Goal: Information Seeking & Learning: Learn about a topic

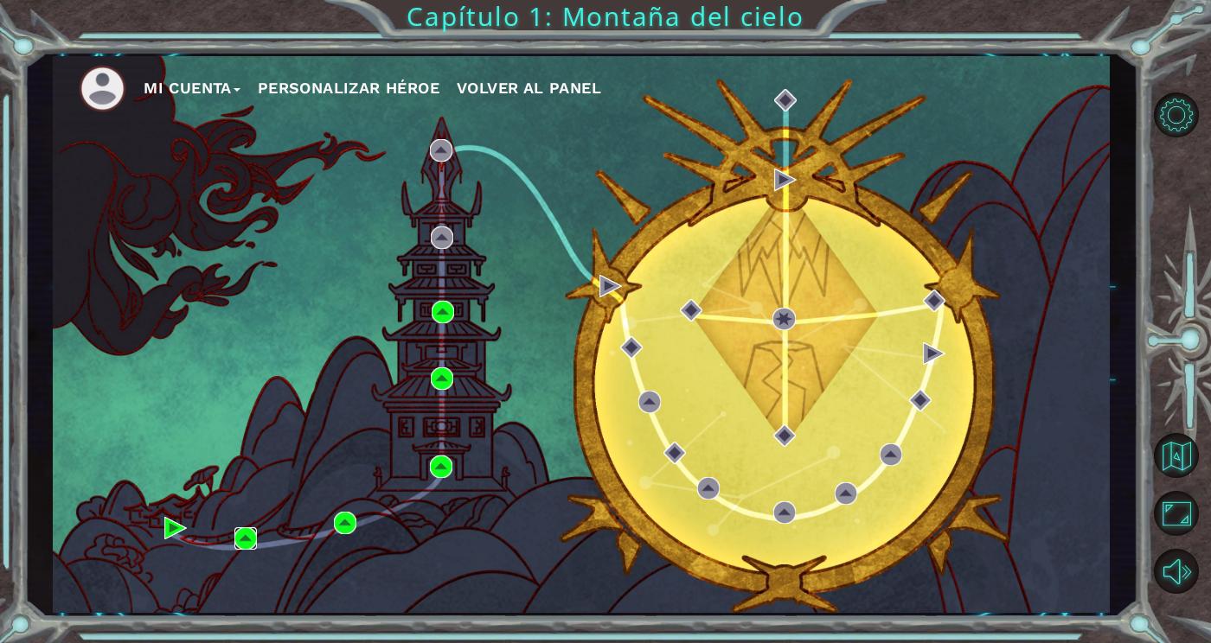
click at [257, 531] on img at bounding box center [245, 539] width 22 height 22
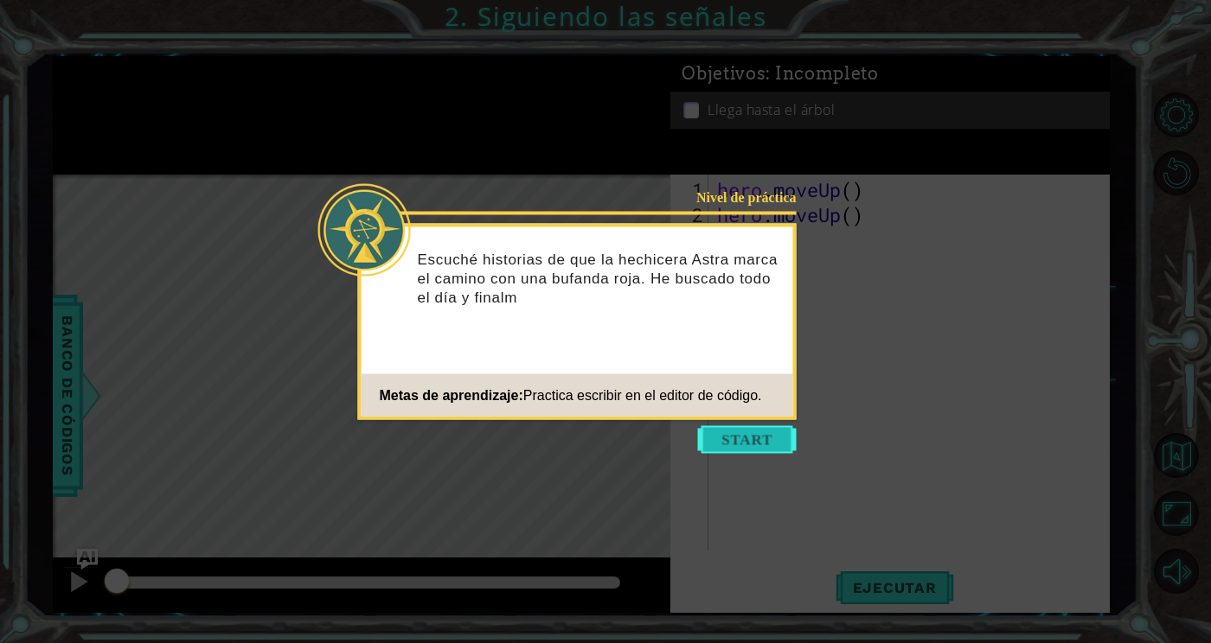
click at [771, 430] on button "Start" at bounding box center [747, 440] width 99 height 28
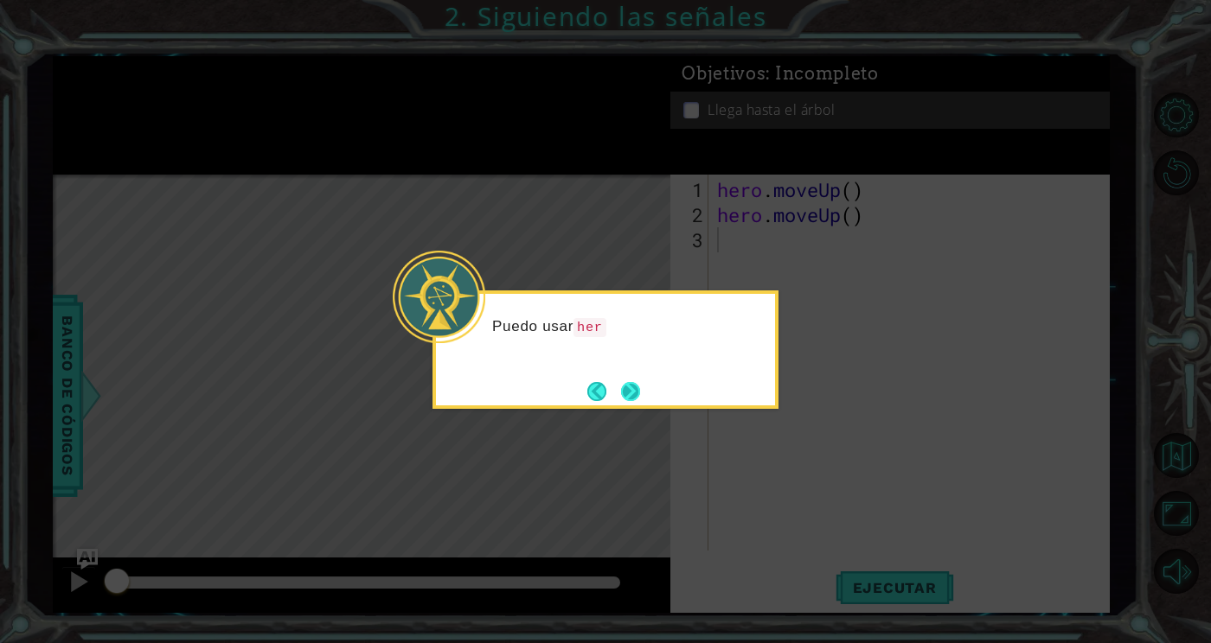
click at [640, 395] on button "Next" at bounding box center [630, 391] width 19 height 19
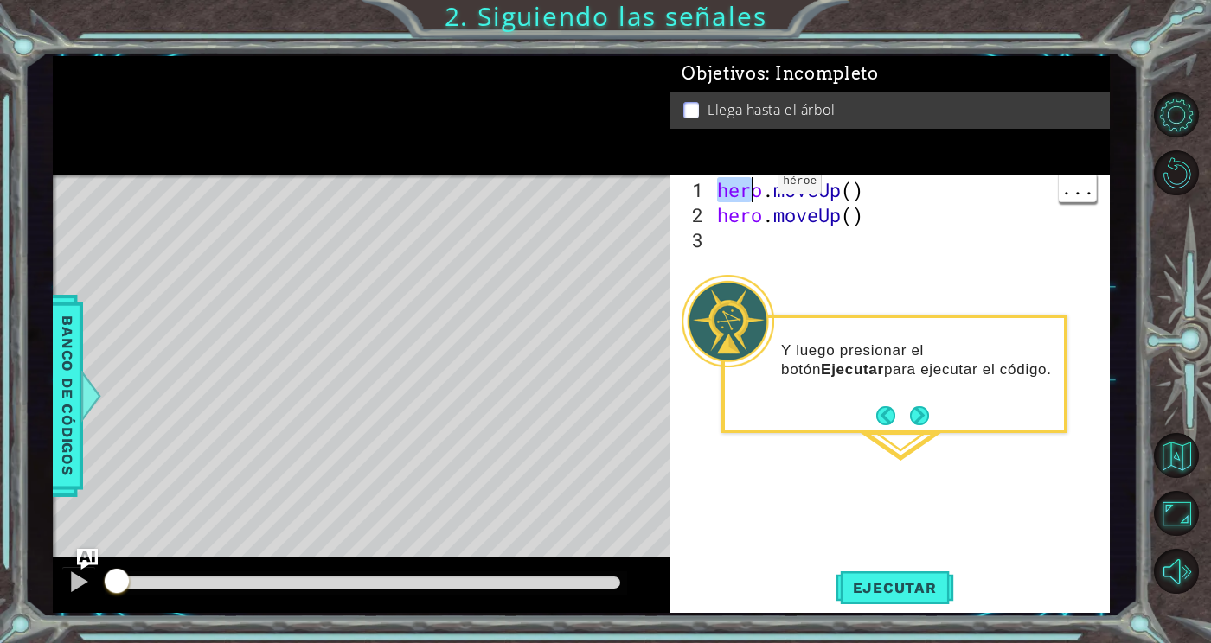
scroll to position [0, 2]
type textarea "hero.moveUp()"
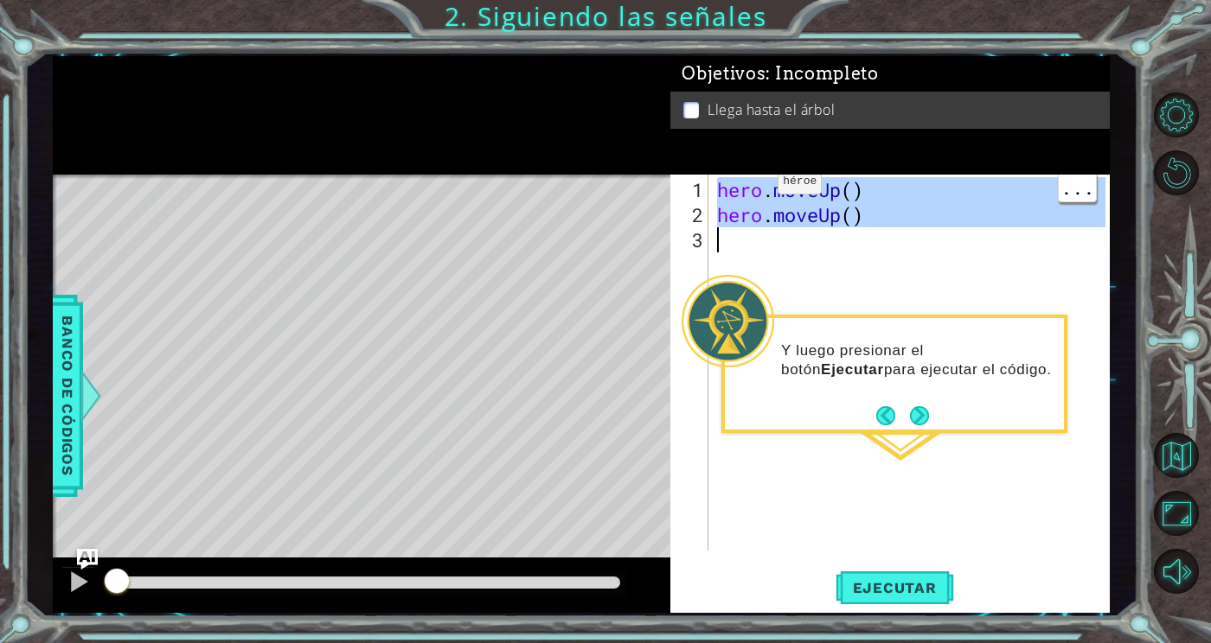
scroll to position [2, 0]
click at [1180, 478] on button "Volver al mapa" at bounding box center [1176, 455] width 45 height 45
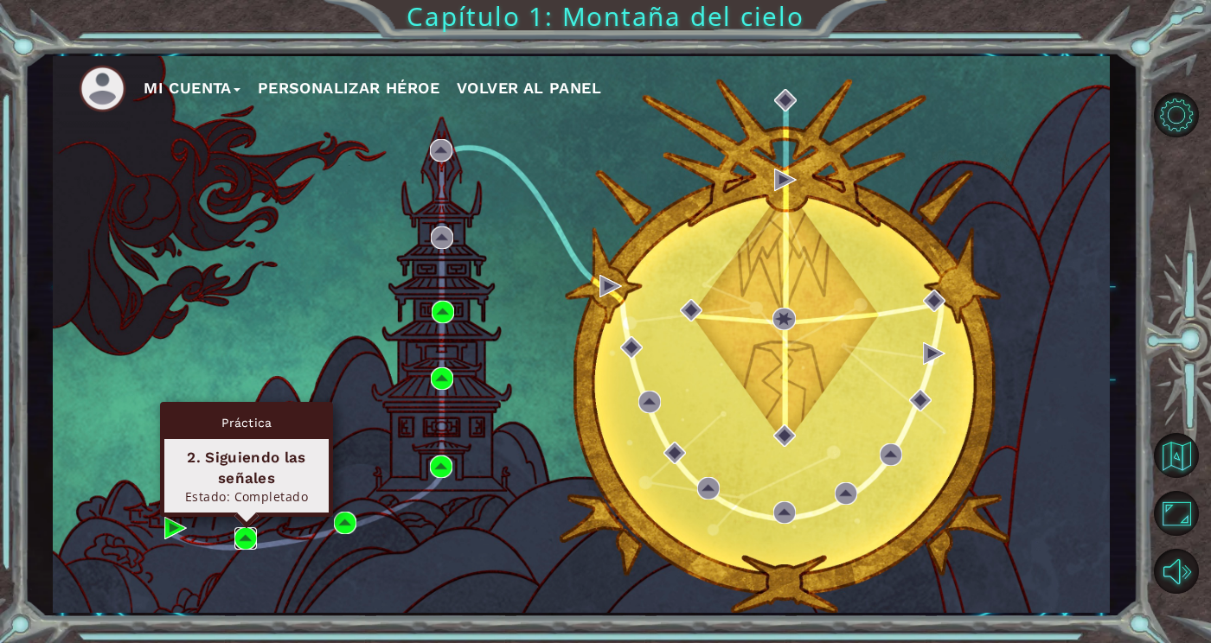
click at [238, 529] on img at bounding box center [245, 539] width 22 height 22
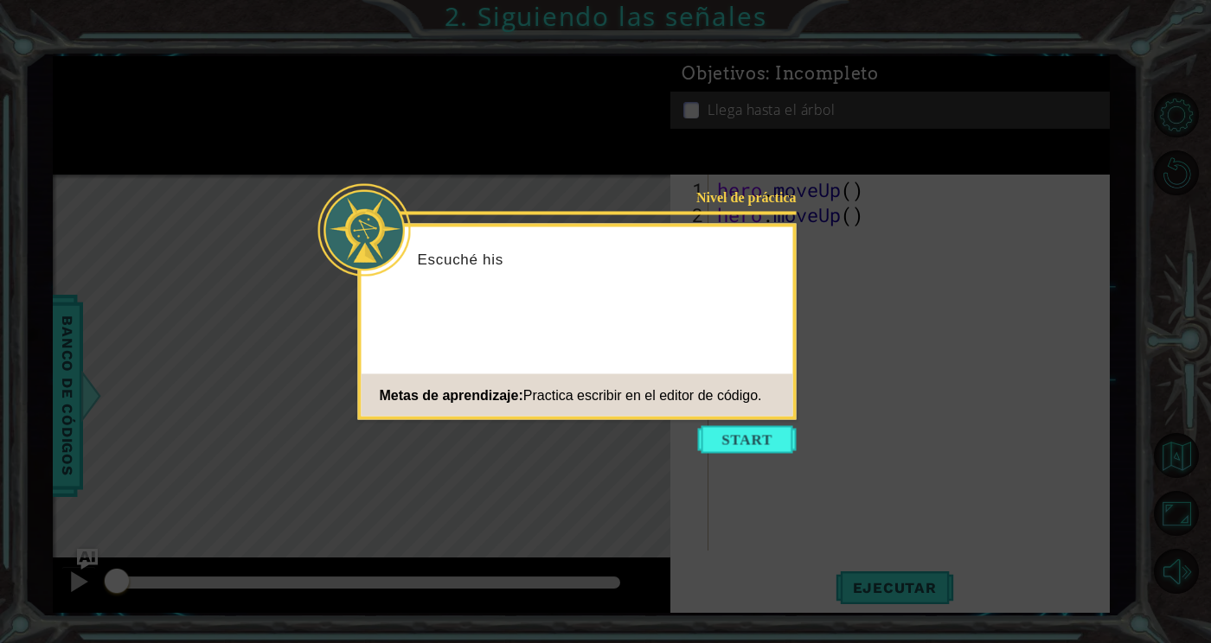
click at [1060, 112] on icon at bounding box center [605, 321] width 1211 height 643
click at [752, 429] on button "Start" at bounding box center [747, 440] width 99 height 28
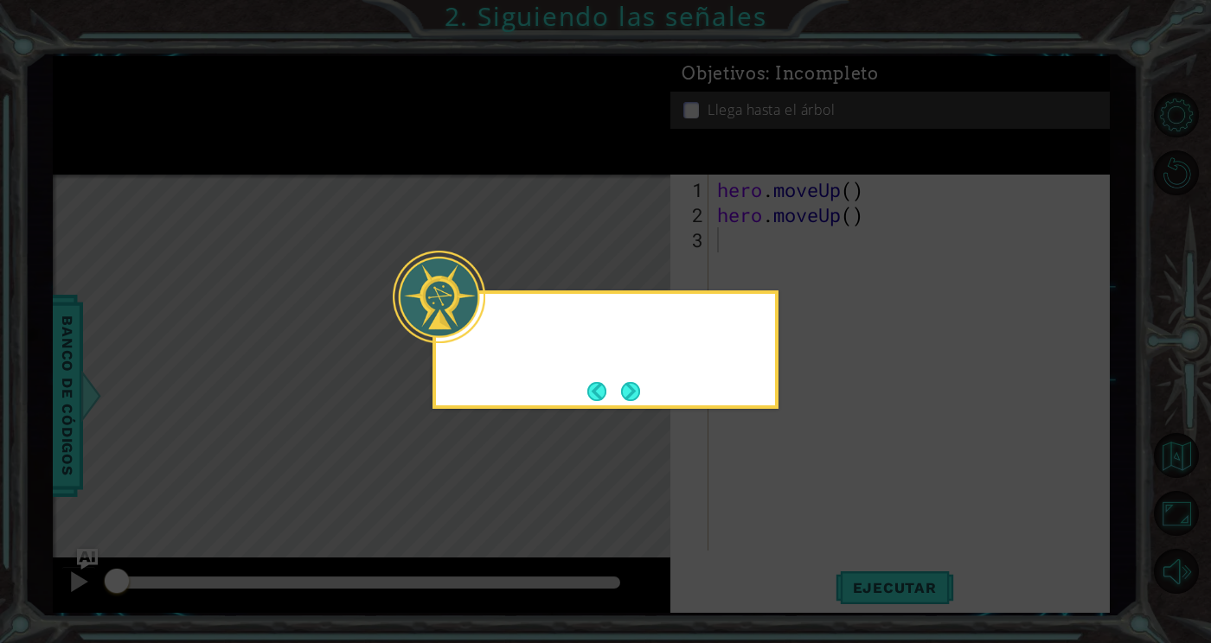
click at [1014, 472] on icon at bounding box center [605, 321] width 1211 height 643
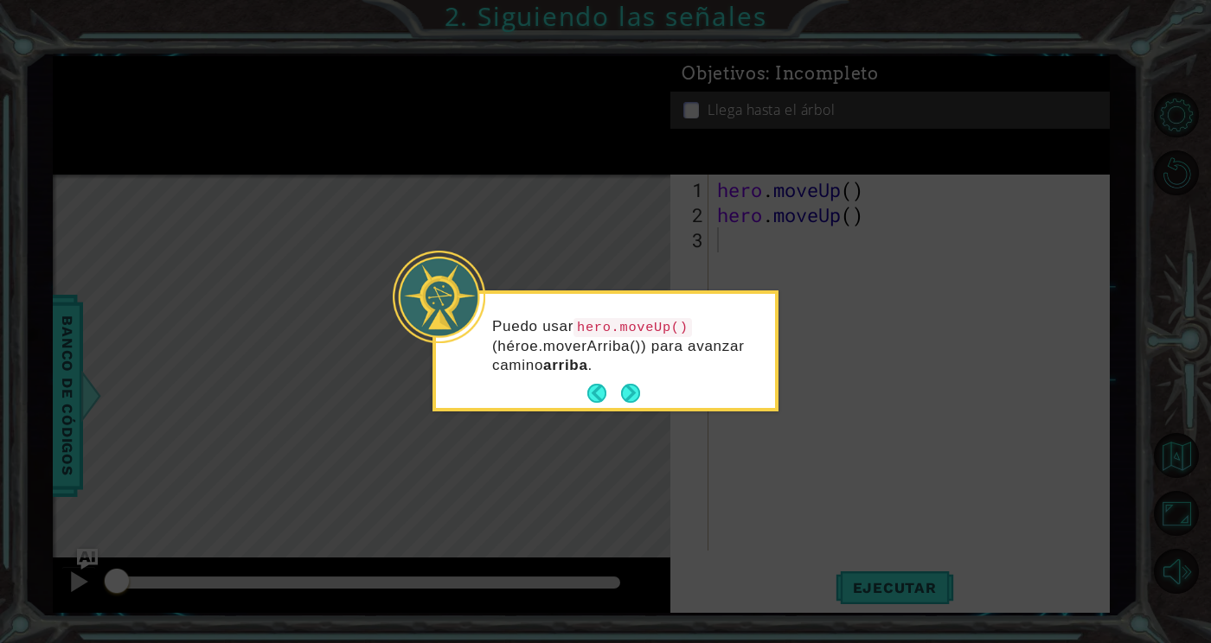
click at [884, 425] on icon at bounding box center [605, 321] width 1211 height 643
click at [630, 388] on button "Next" at bounding box center [630, 393] width 19 height 19
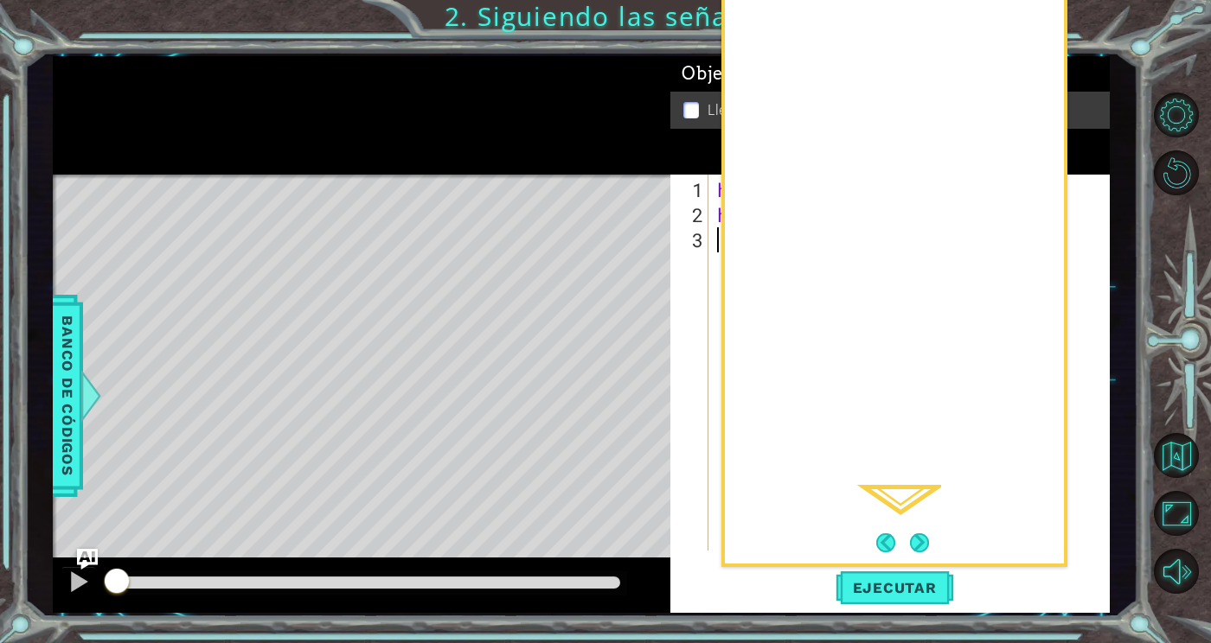
click at [1164, 224] on div at bounding box center [1183, 343] width 54 height 515
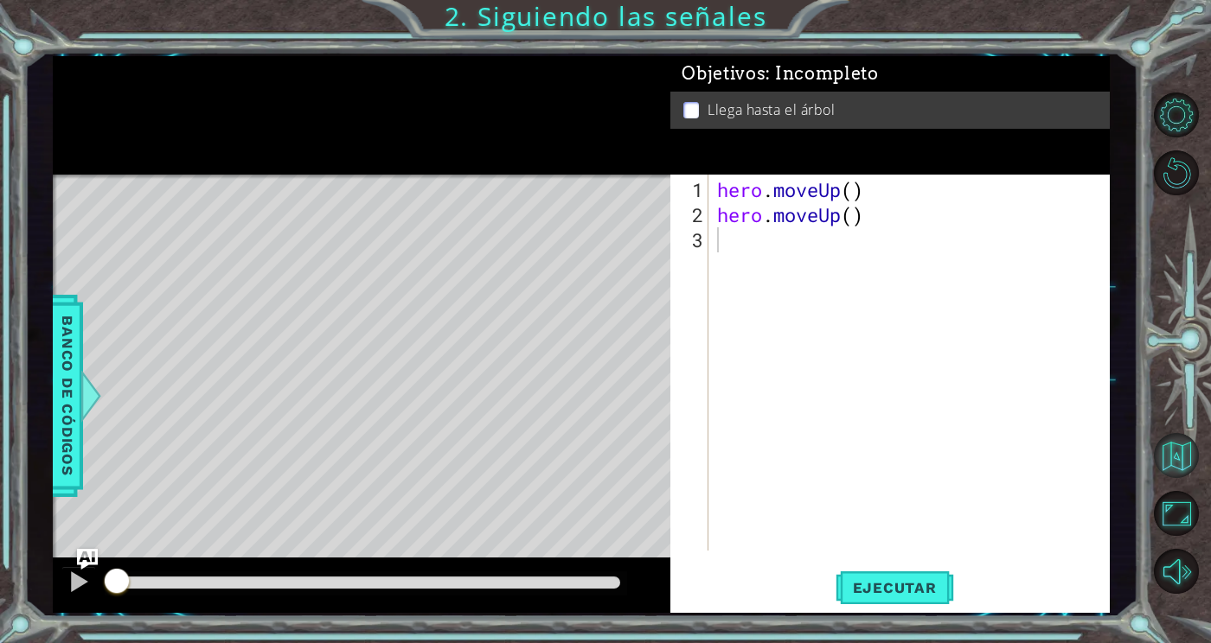
click at [1173, 478] on button "Volver al mapa" at bounding box center [1176, 455] width 45 height 45
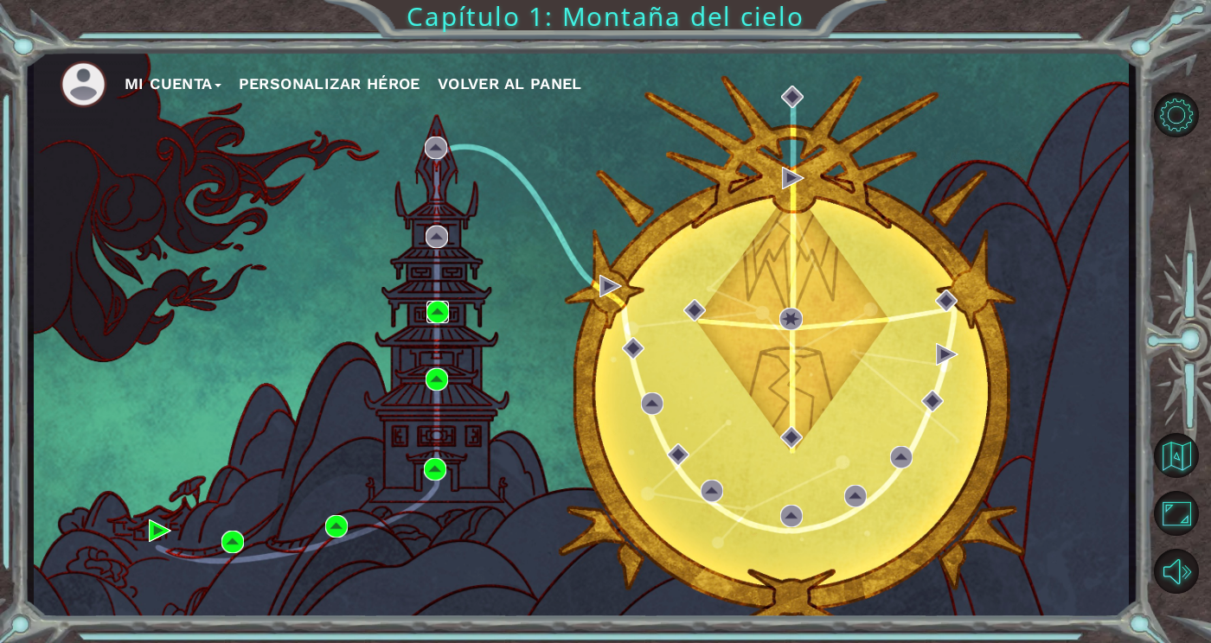
click at [432, 323] on img at bounding box center [437, 312] width 22 height 22
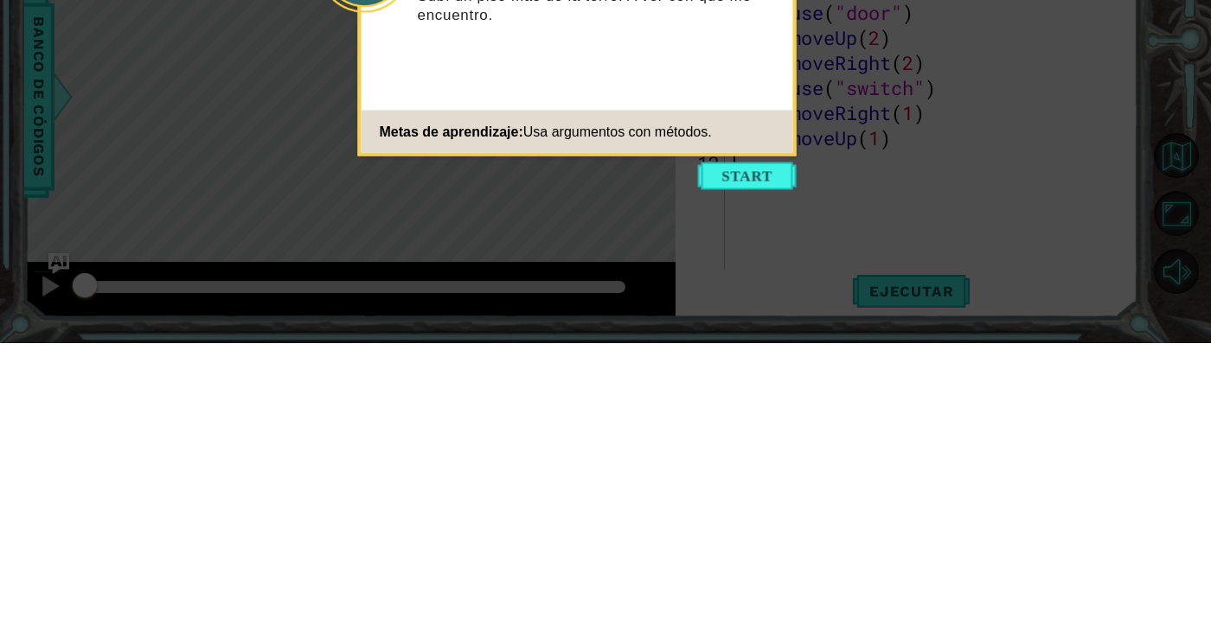
click at [1188, 547] on icon at bounding box center [605, 358] width 1211 height 716
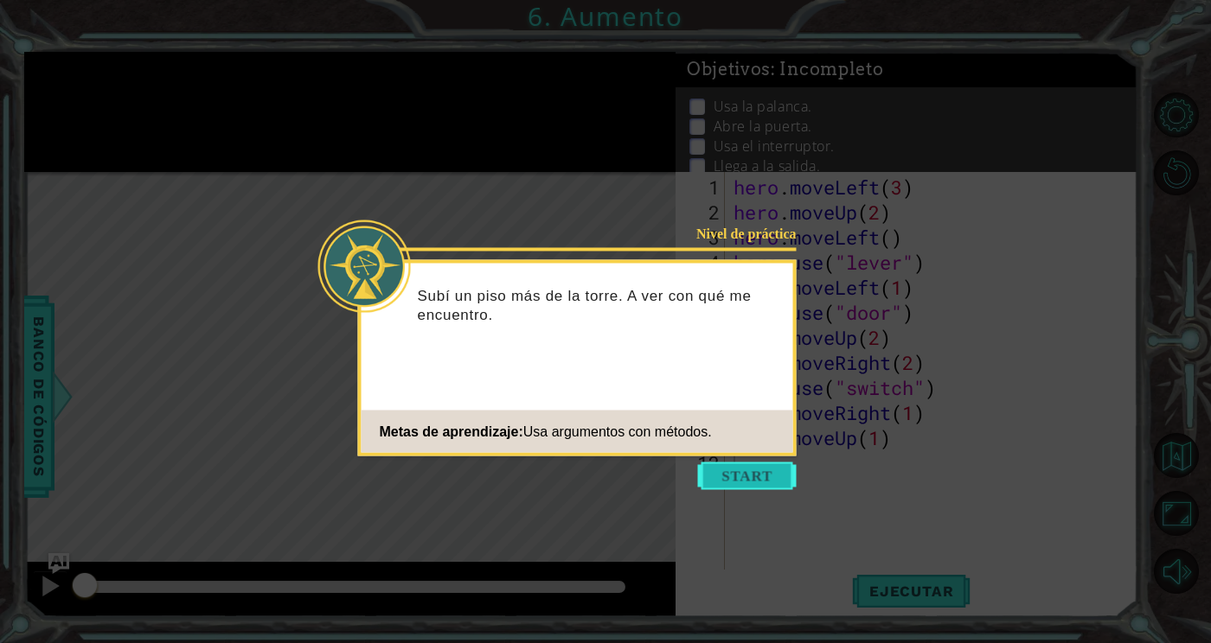
click at [746, 470] on button "Start" at bounding box center [747, 477] width 99 height 28
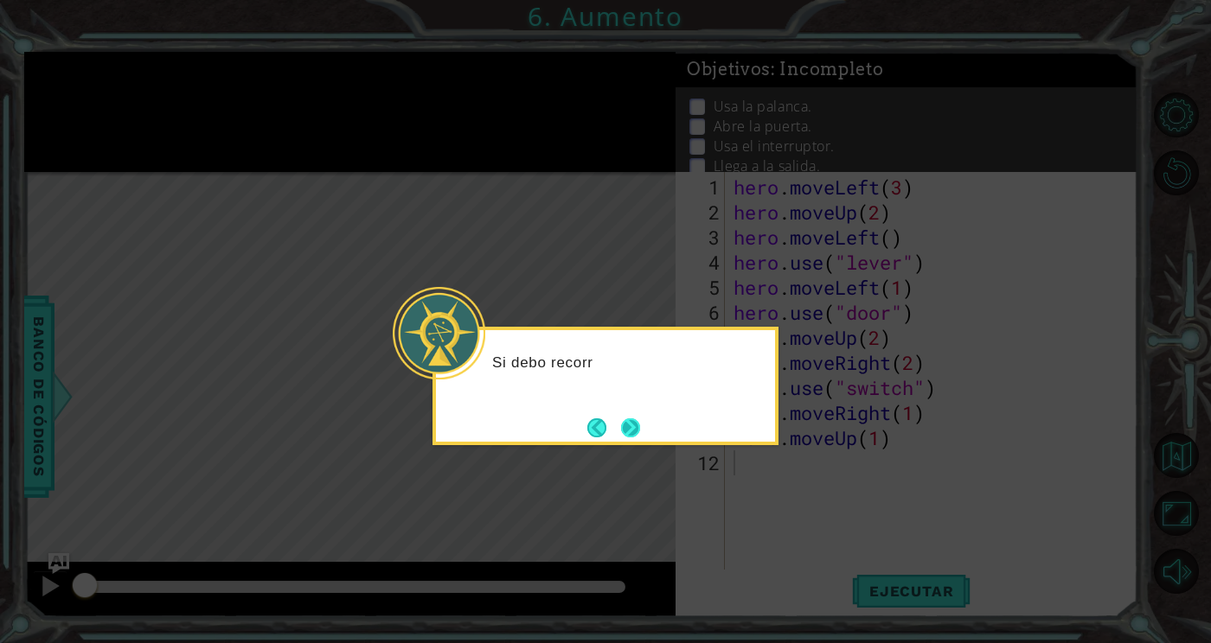
click at [633, 426] on button "Next" at bounding box center [630, 428] width 21 height 21
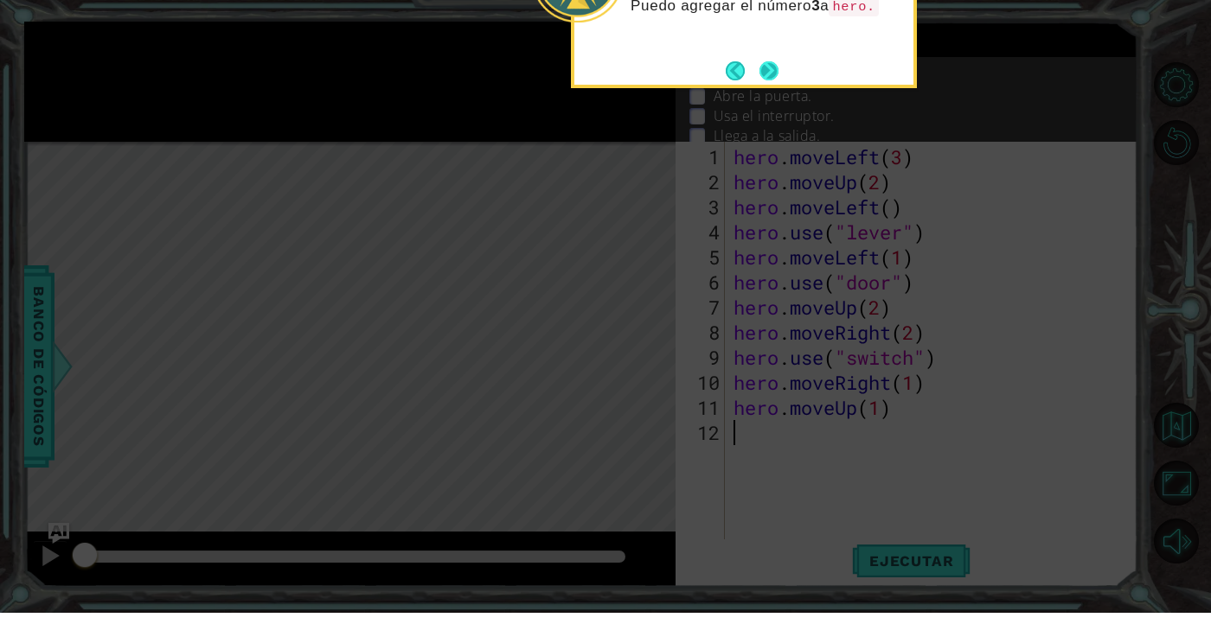
click at [771, 94] on button "Next" at bounding box center [768, 101] width 19 height 19
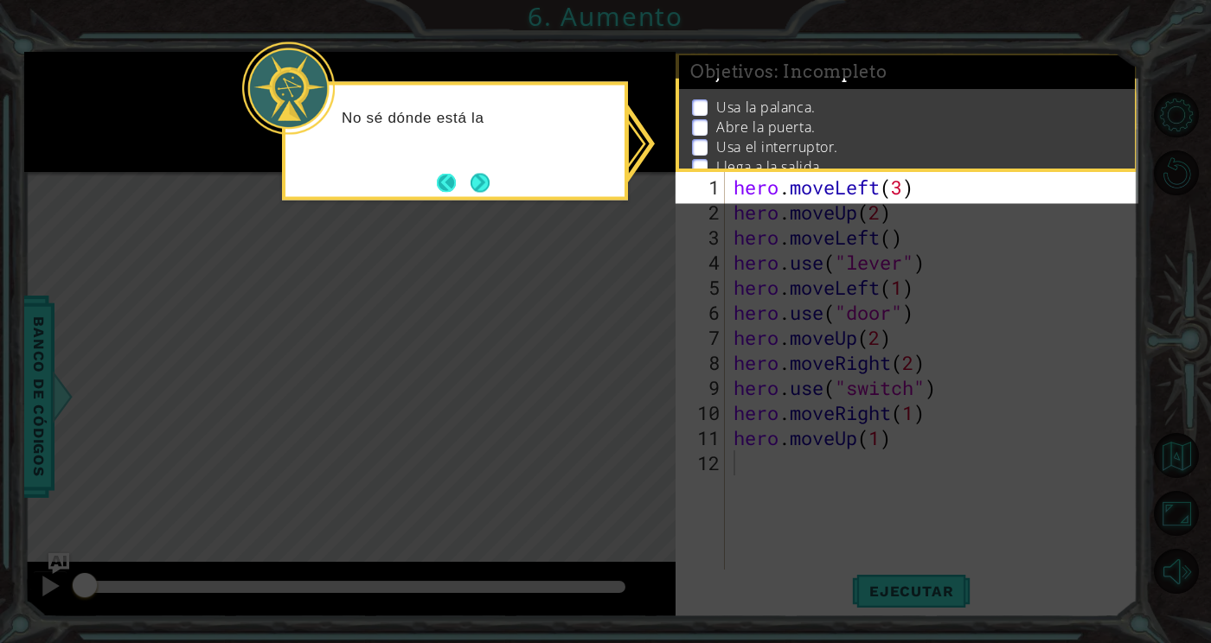
click at [463, 189] on button "Back" at bounding box center [454, 182] width 34 height 19
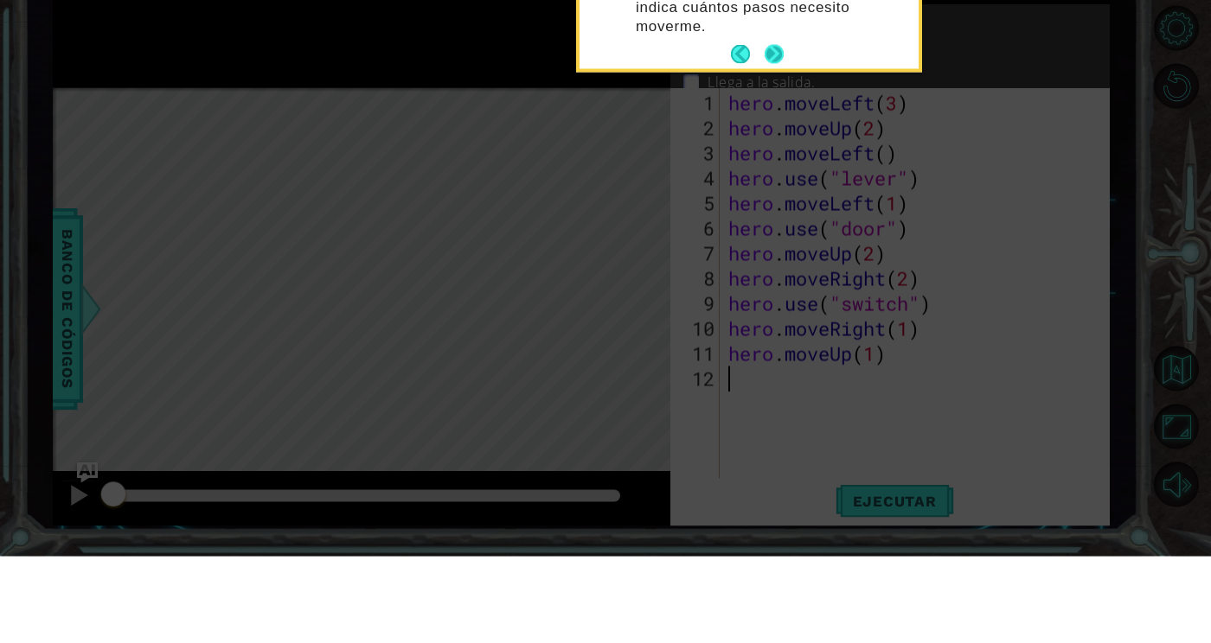
click at [777, 131] on button "Next" at bounding box center [773, 140] width 19 height 19
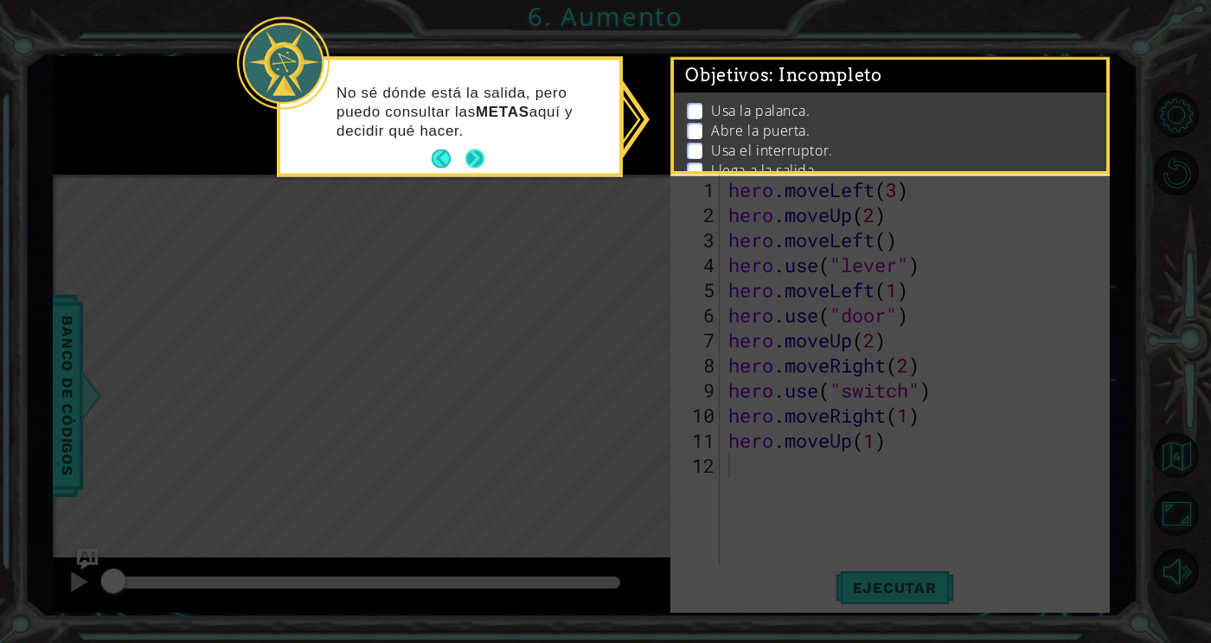
click at [483, 150] on button "Next" at bounding box center [474, 159] width 19 height 19
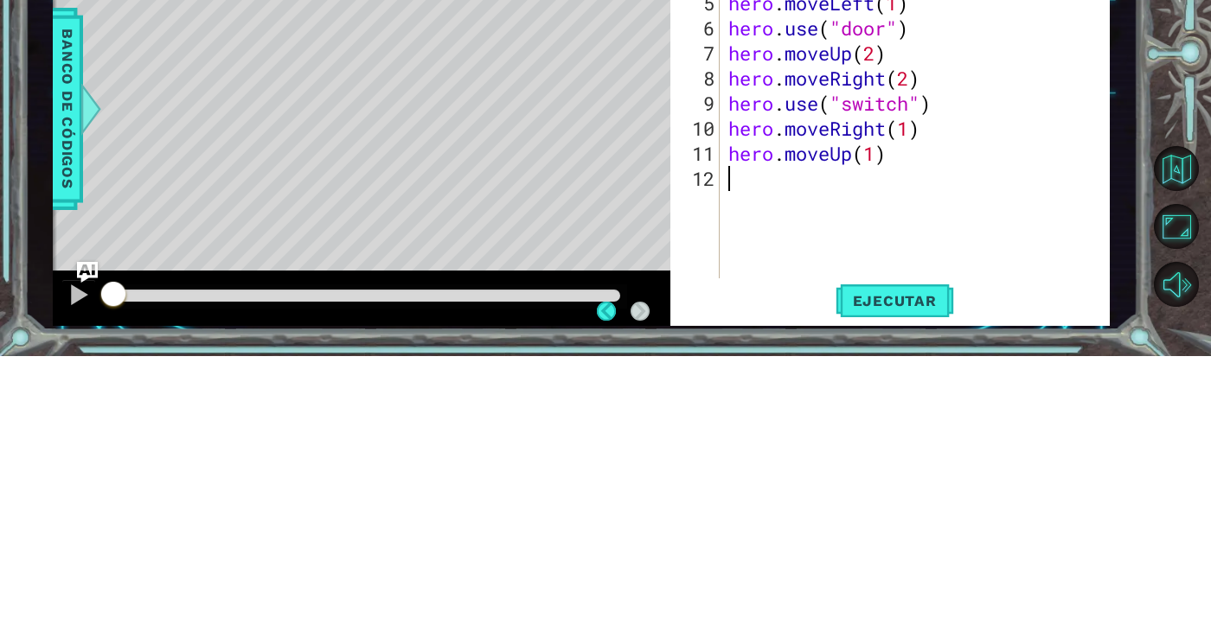
scroll to position [3, 0]
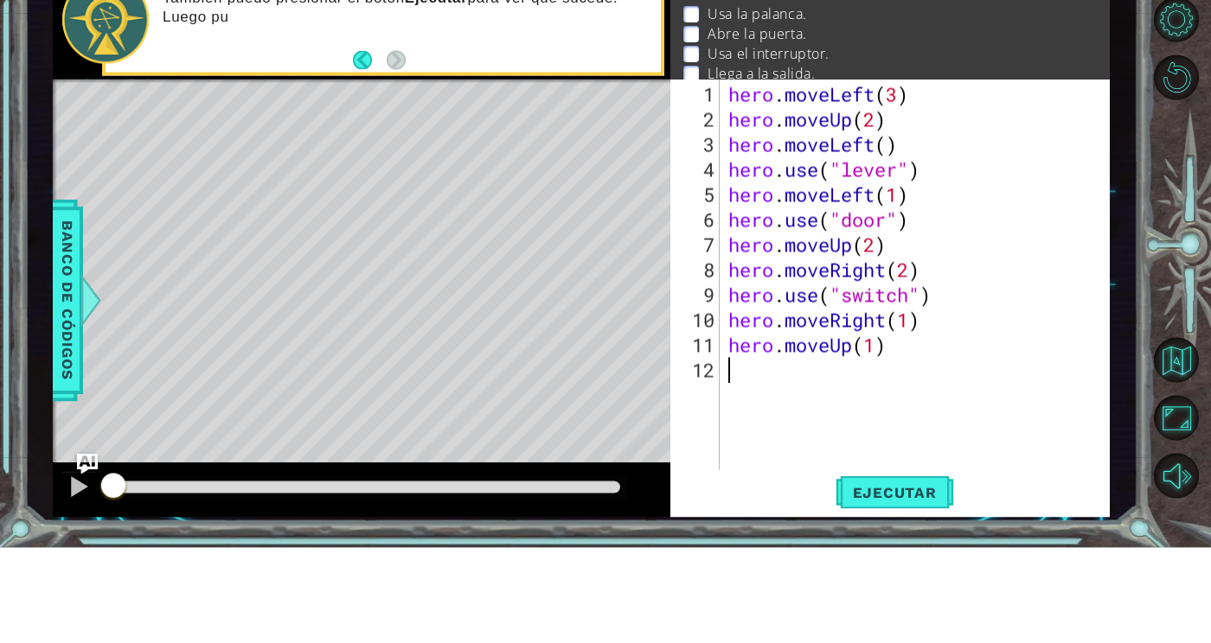
click at [747, 183] on div "hero . moveLeft ( 3 ) hero . moveUp ( 2 ) hero . moveLeft ( ) hero . use ( "lev…" at bounding box center [919, 402] width 389 height 451
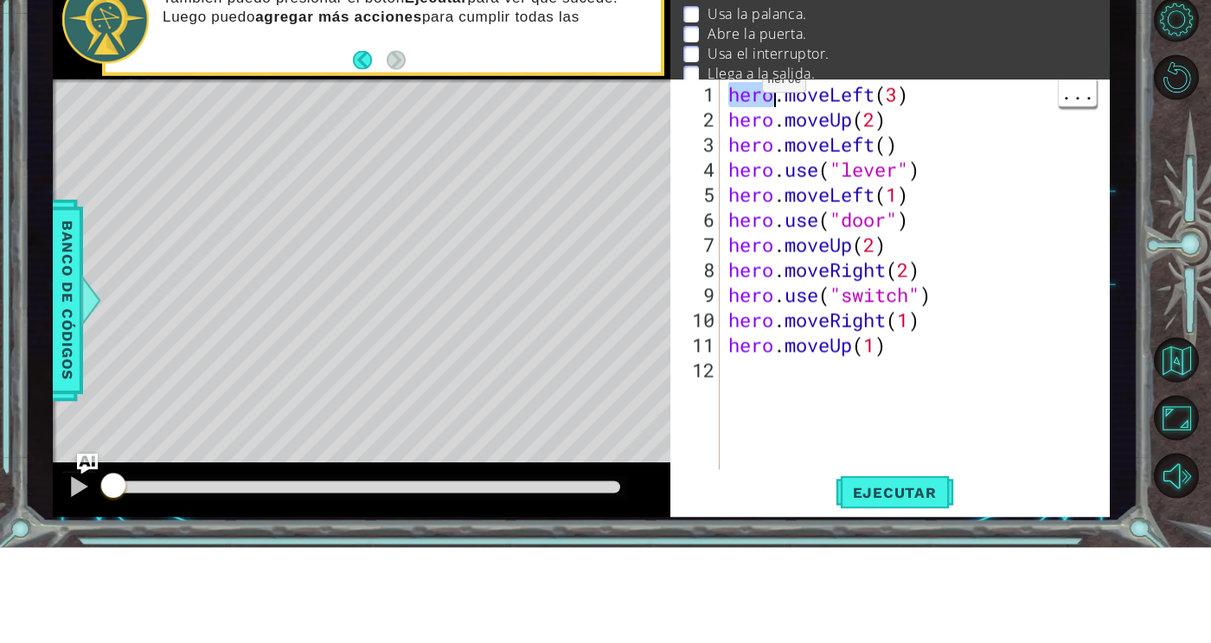
click at [751, 194] on div "hero . moveLeft ( 3 ) hero . moveUp ( 2 ) hero . moveLeft ( ) hero . use ( "lev…" at bounding box center [919, 402] width 389 height 451
click at [1168, 317] on div at bounding box center [1183, 342] width 54 height 167
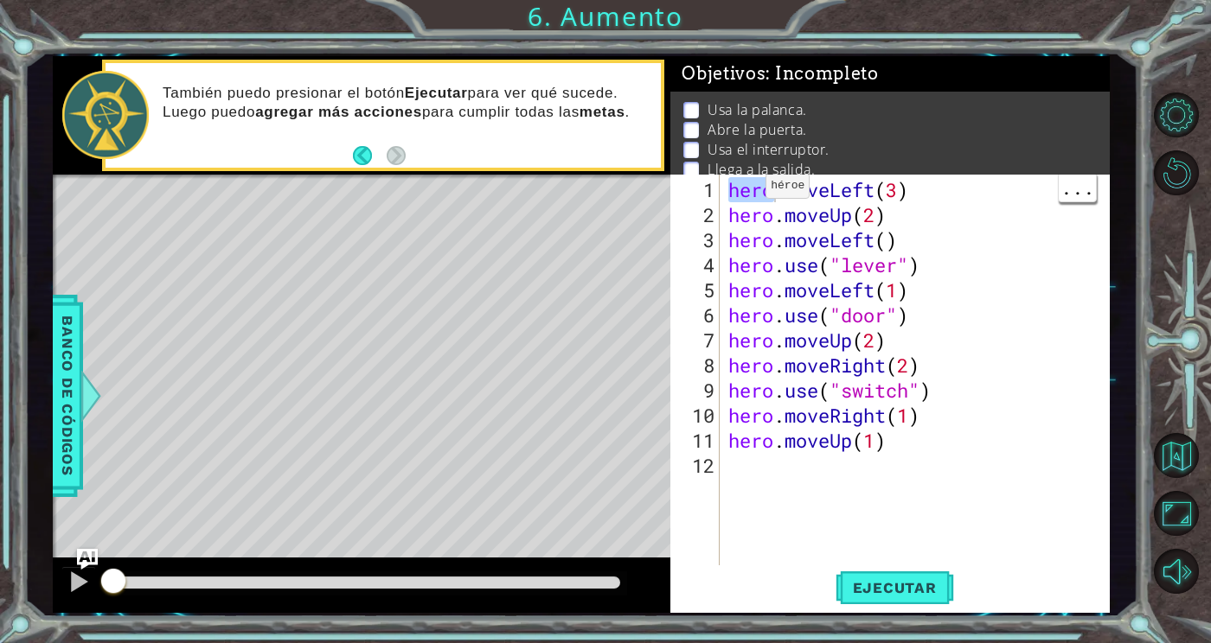
click at [1148, 227] on div "1 ההההההההההההההההההההההההההההההההההההההההההההההההההההההההההההההההההההההההההההה…" at bounding box center [605, 321] width 1211 height 643
type textarea "hero.moveUp(1)"
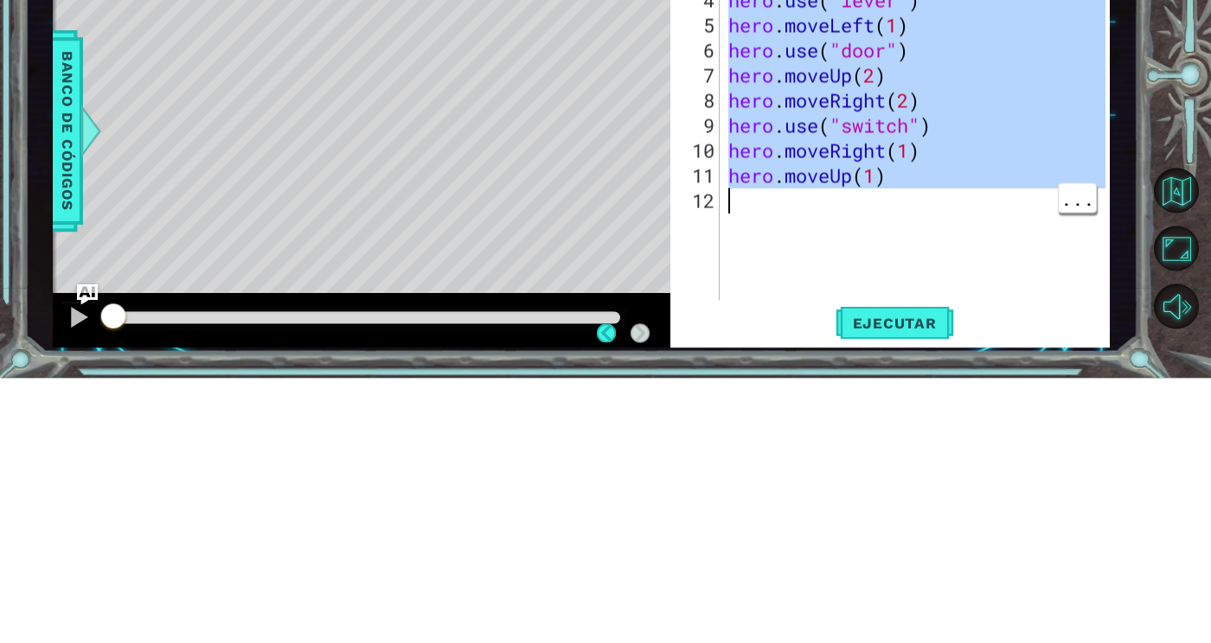
scroll to position [5, 0]
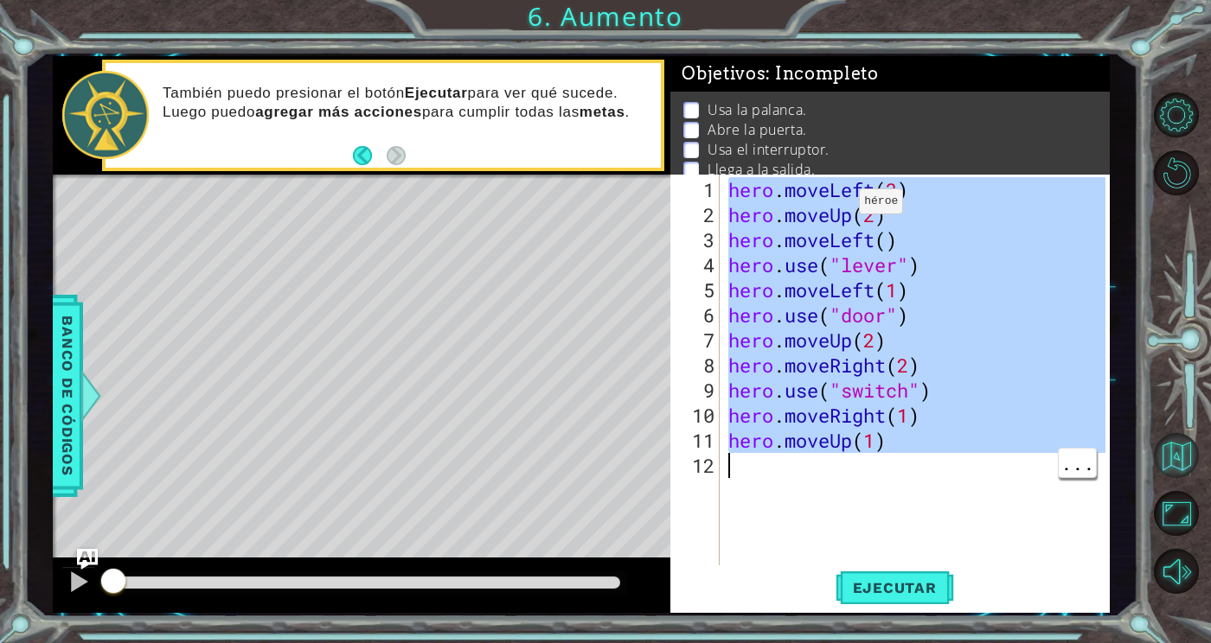
click at [1170, 478] on button "Volver al mapa" at bounding box center [1176, 455] width 45 height 45
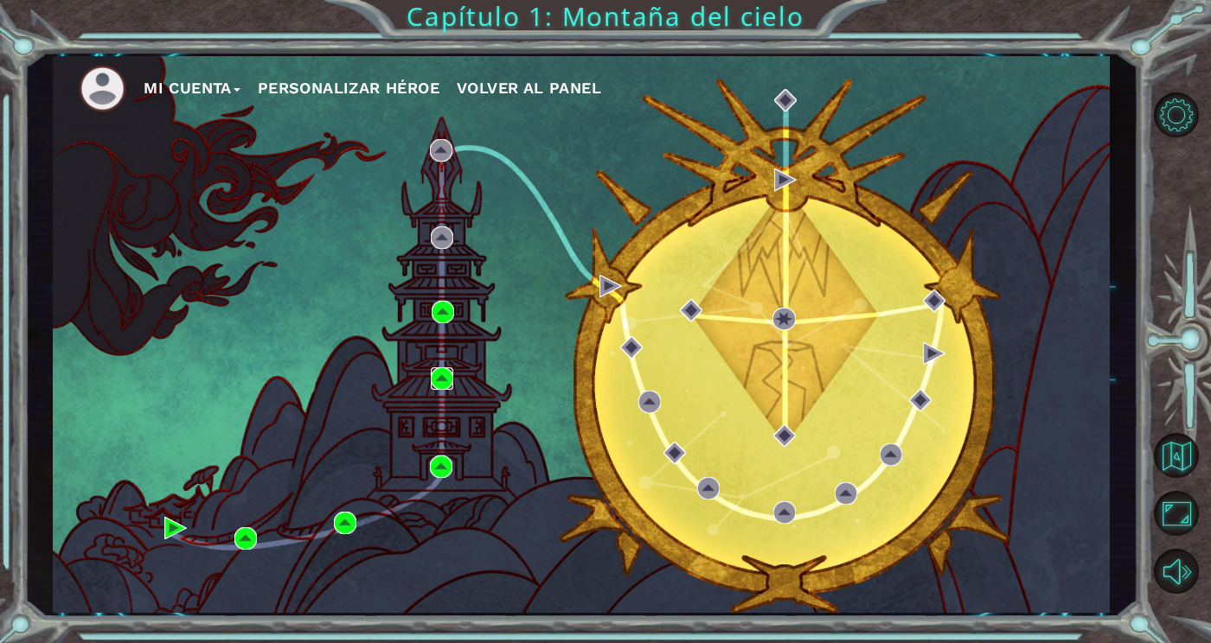
click at [452, 384] on img at bounding box center [442, 379] width 22 height 22
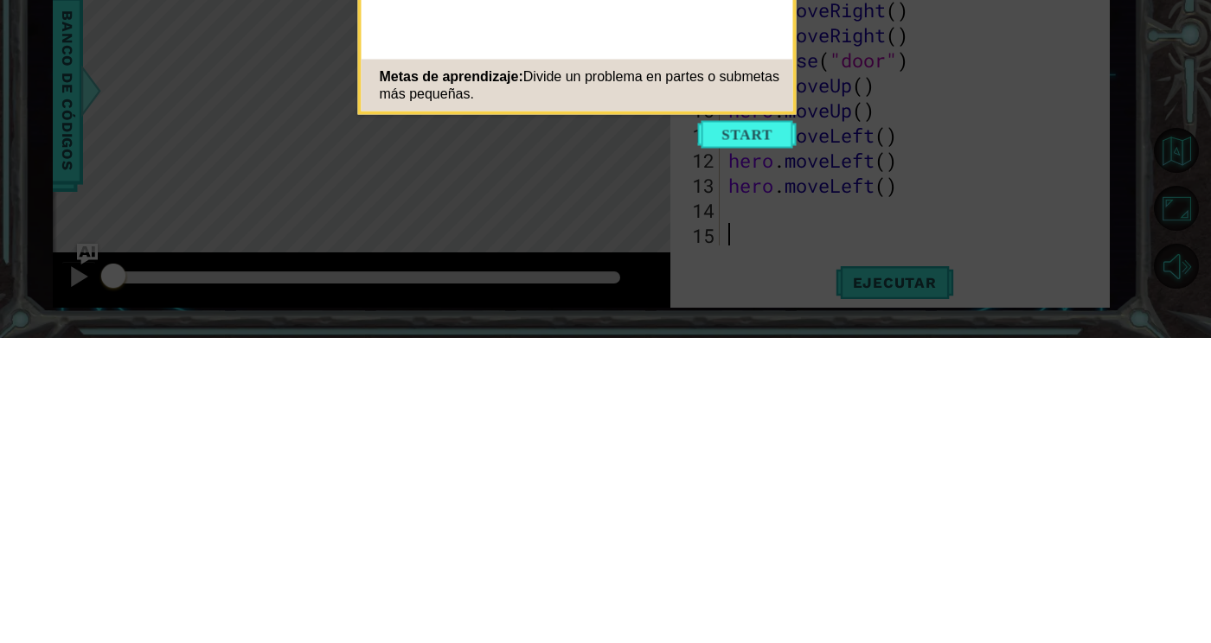
scroll to position [73, 0]
click at [765, 432] on button "Start" at bounding box center [747, 440] width 99 height 28
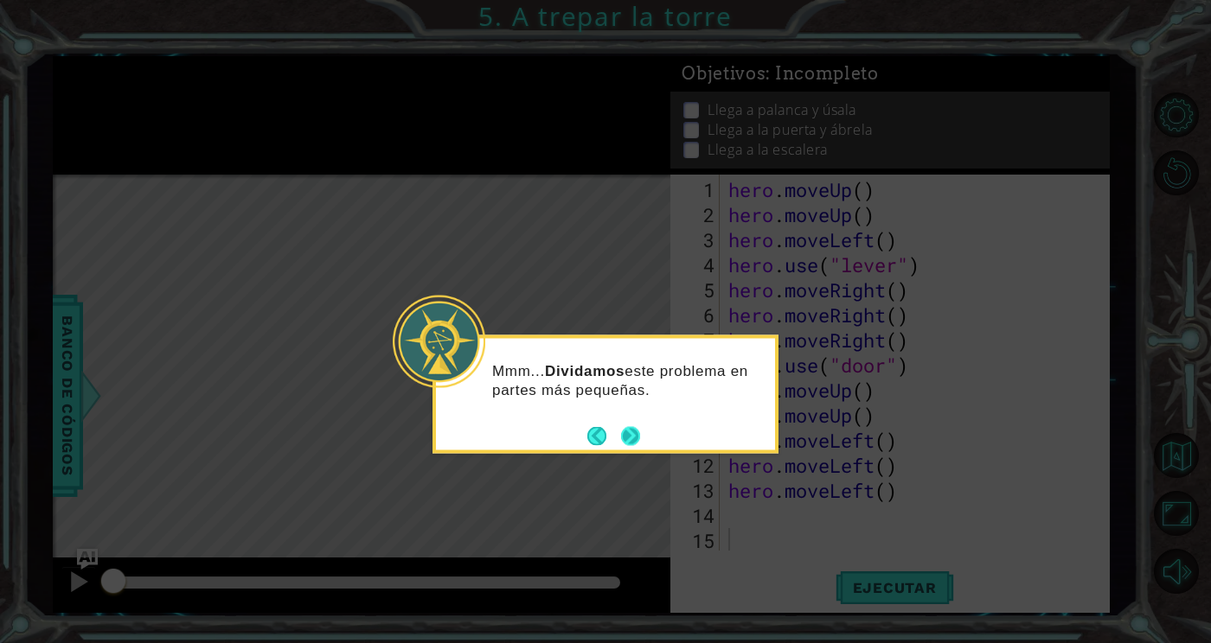
click at [624, 426] on button "Next" at bounding box center [630, 435] width 19 height 19
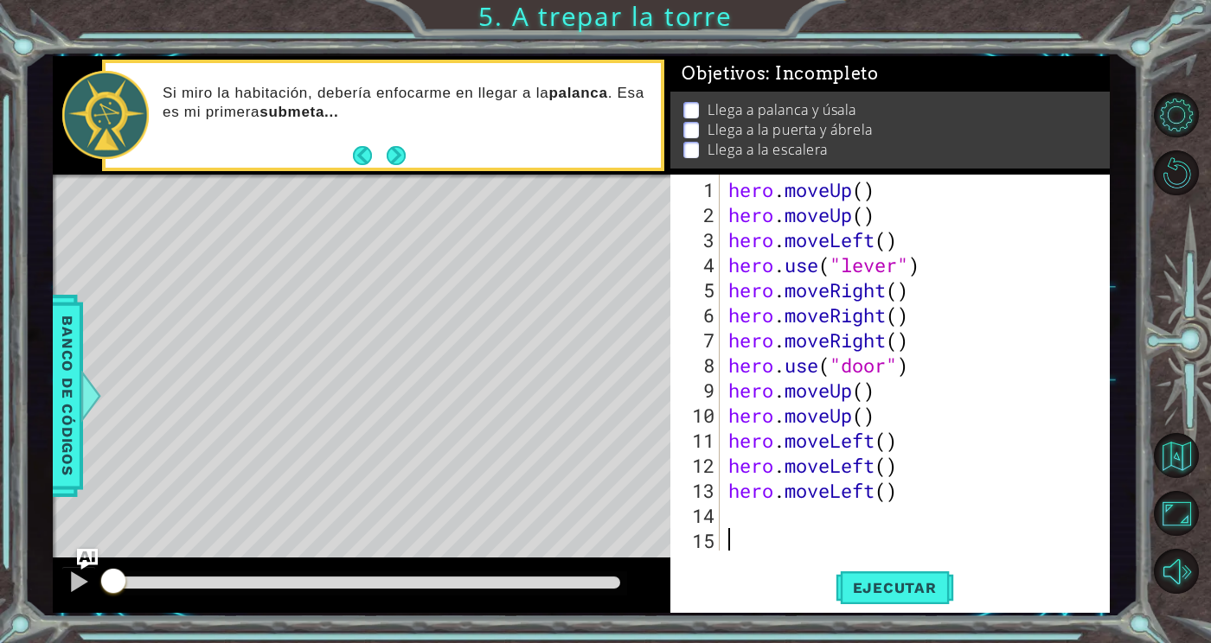
type textarea "hero.moveUp()"
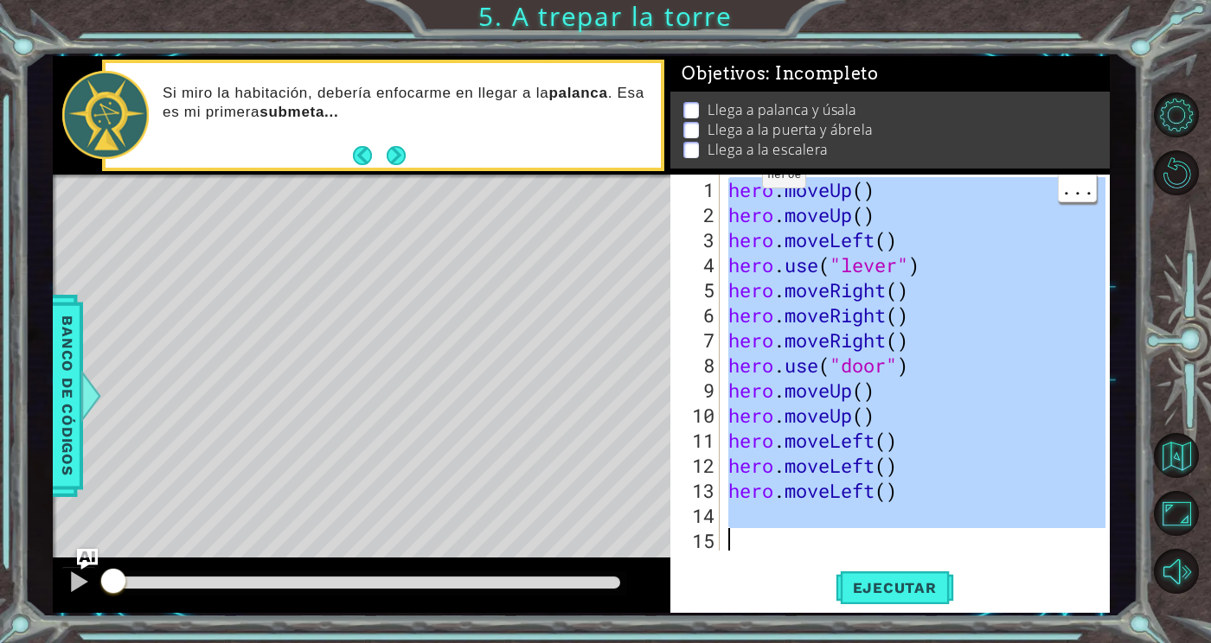
scroll to position [2, 0]
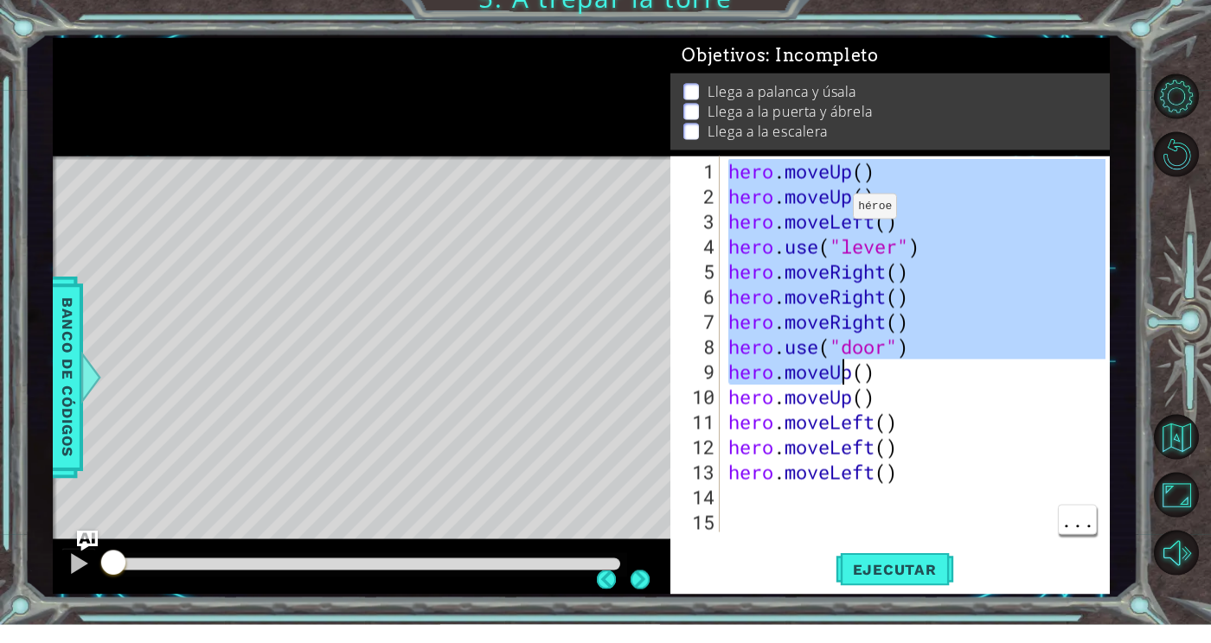
type textarea "hero.moveLeft() hero.moveLeft()"
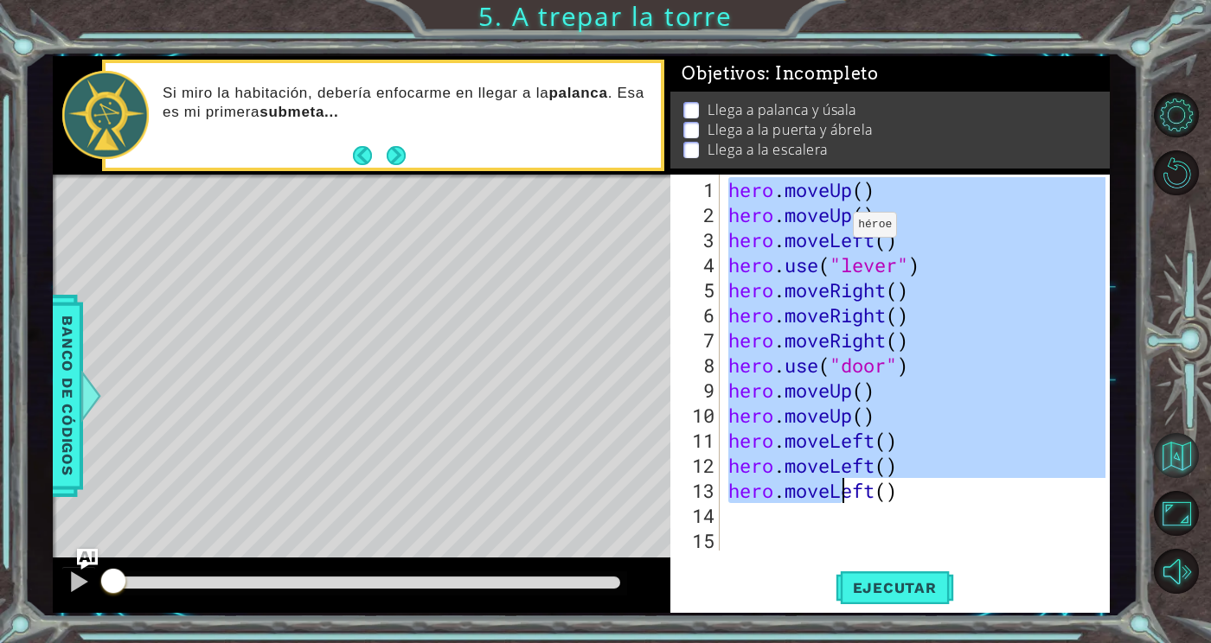
click at [1172, 478] on button "Volver al mapa" at bounding box center [1176, 455] width 45 height 45
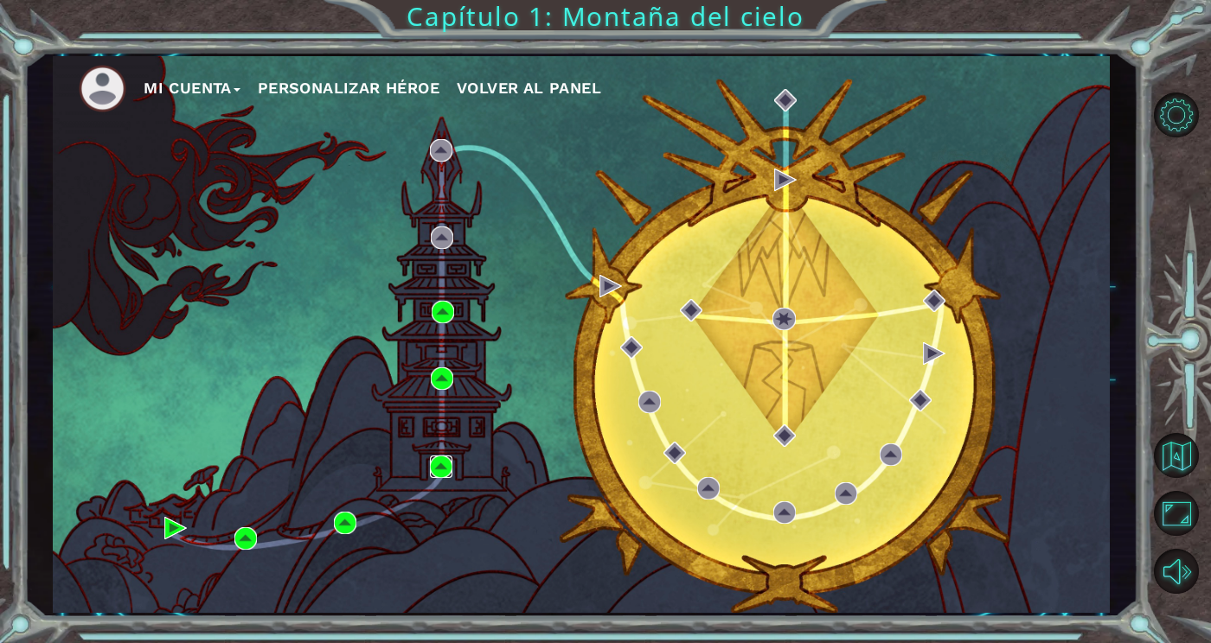
click at [446, 459] on img at bounding box center [441, 467] width 22 height 22
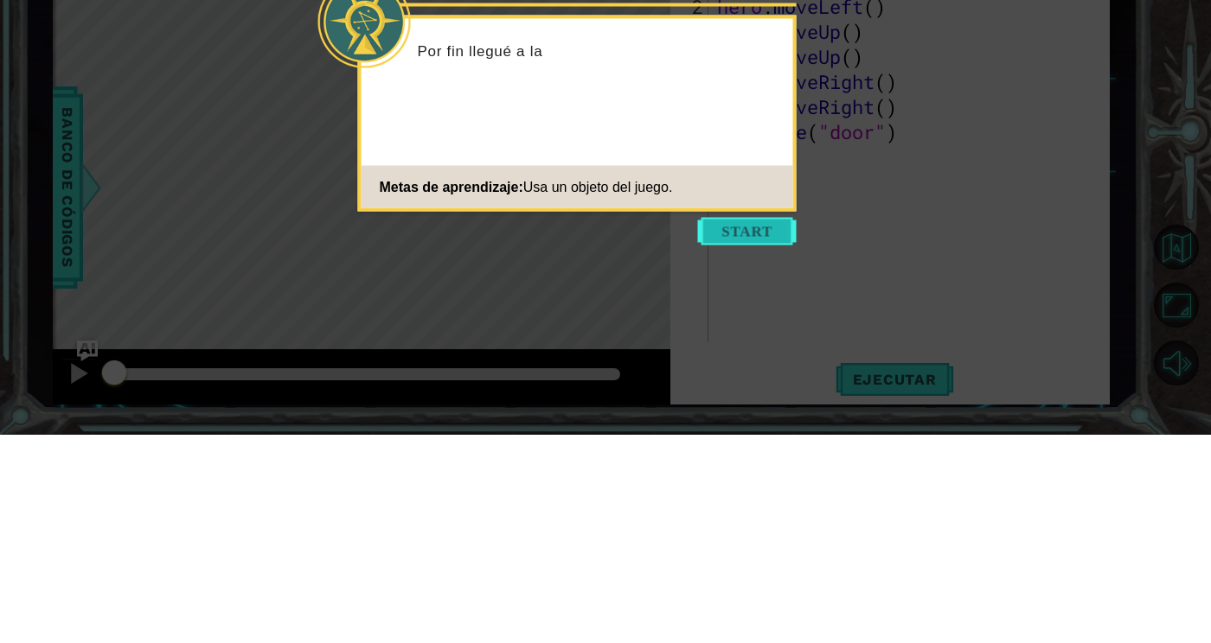
click at [760, 440] on button "Start" at bounding box center [747, 440] width 99 height 28
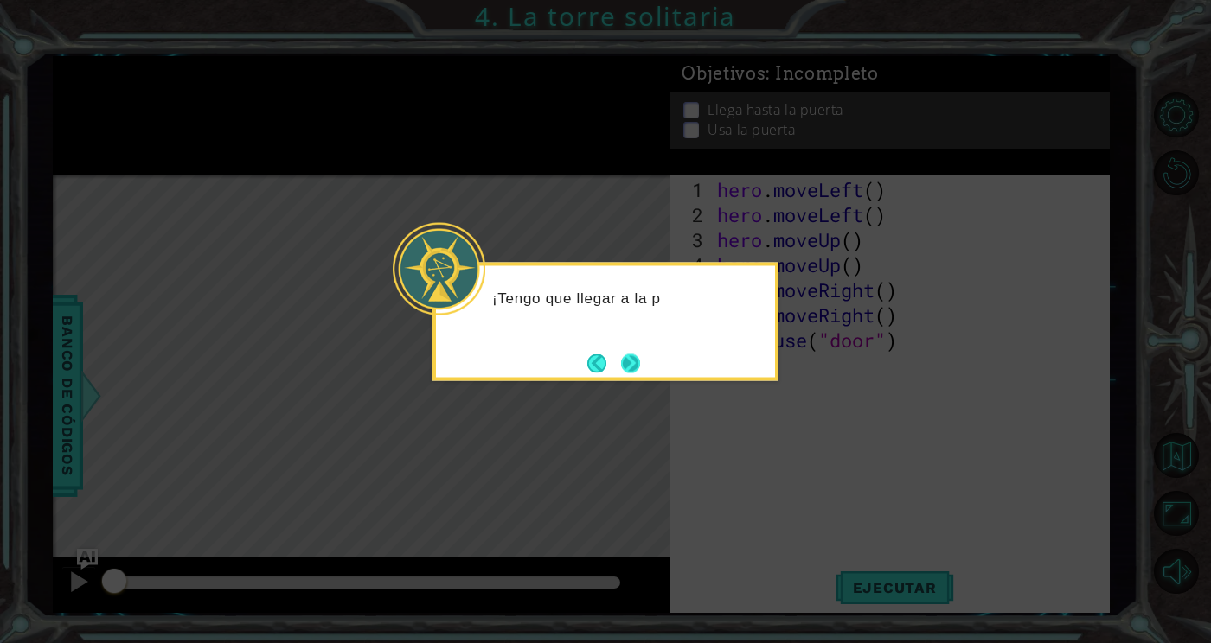
click at [640, 361] on button "Next" at bounding box center [630, 363] width 19 height 19
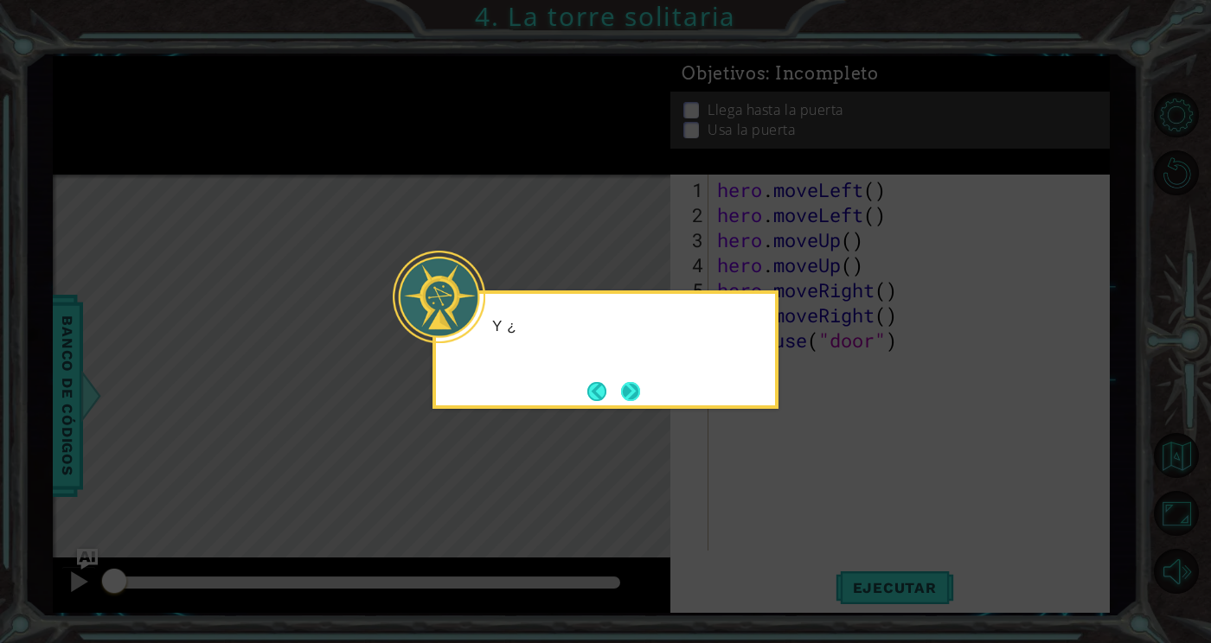
click at [630, 389] on button "Next" at bounding box center [630, 391] width 19 height 19
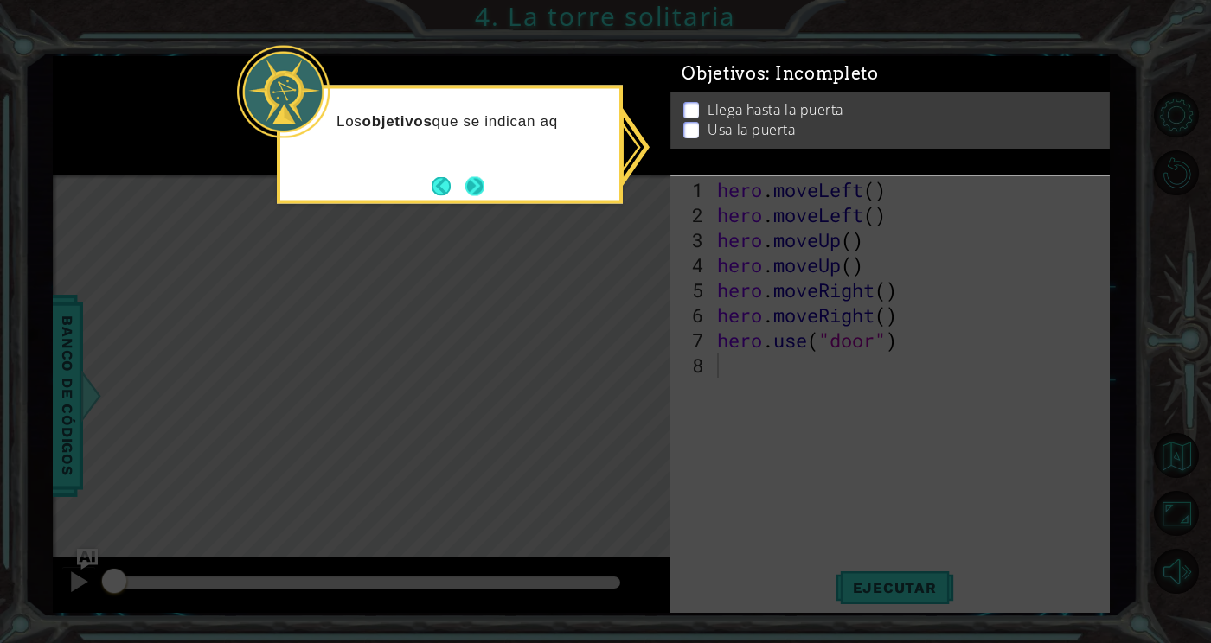
click at [481, 189] on button "Next" at bounding box center [474, 185] width 19 height 19
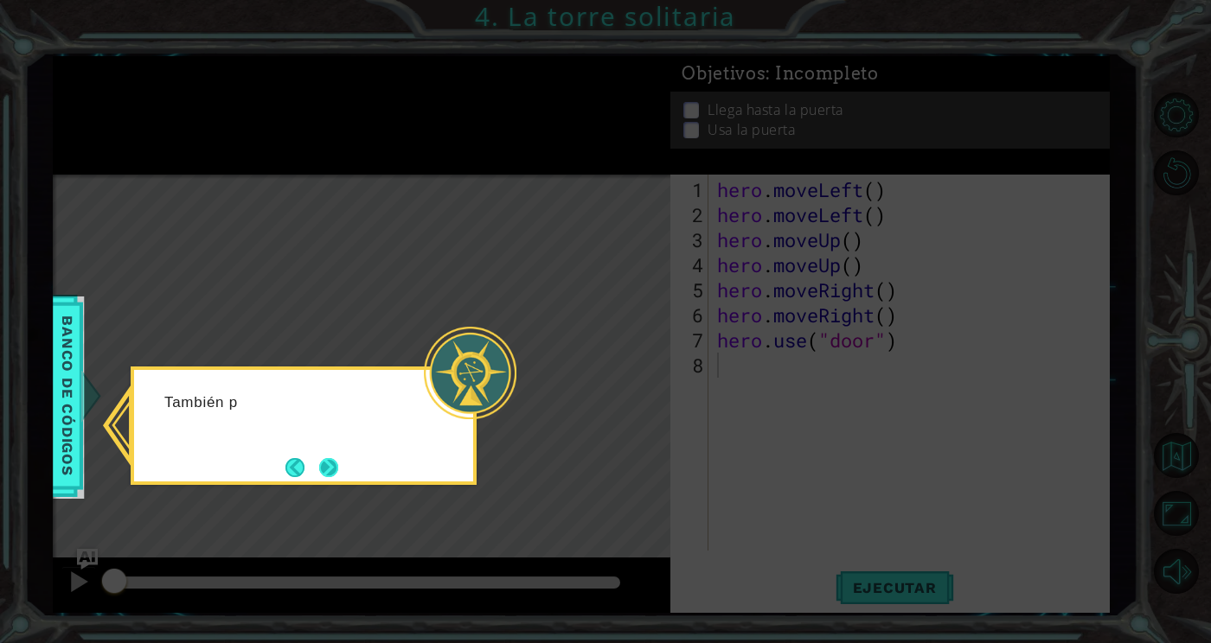
click at [338, 464] on button "Next" at bounding box center [328, 467] width 19 height 19
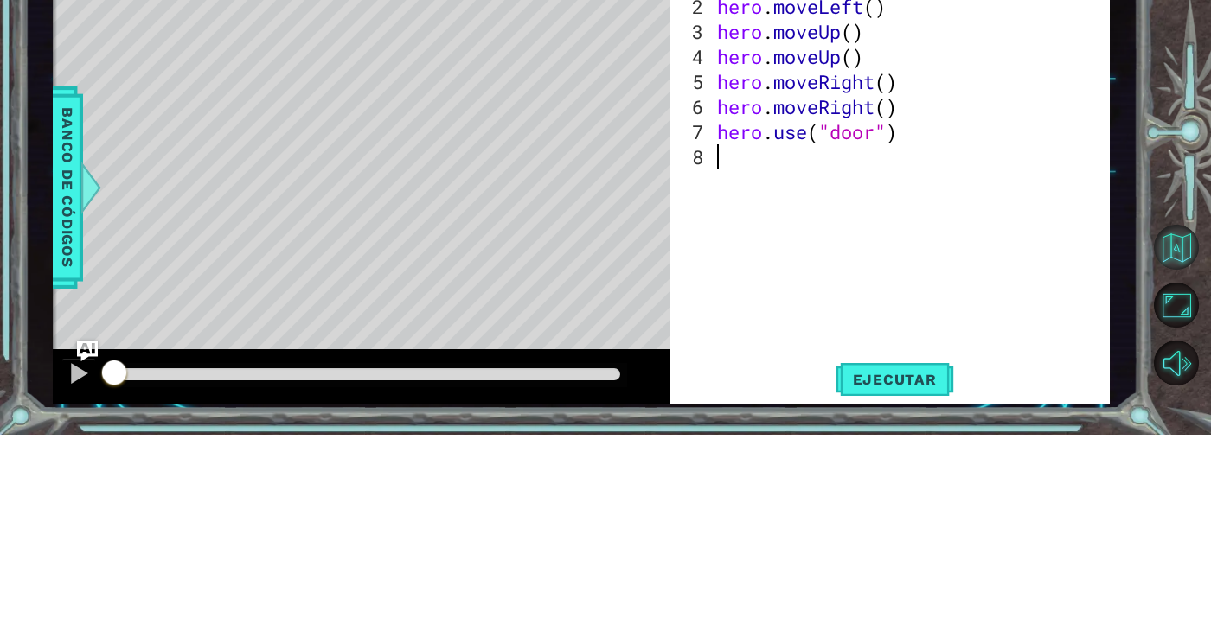
click at [1173, 478] on button "Volver al mapa" at bounding box center [1176, 455] width 45 height 45
